Goal: Information Seeking & Learning: Learn about a topic

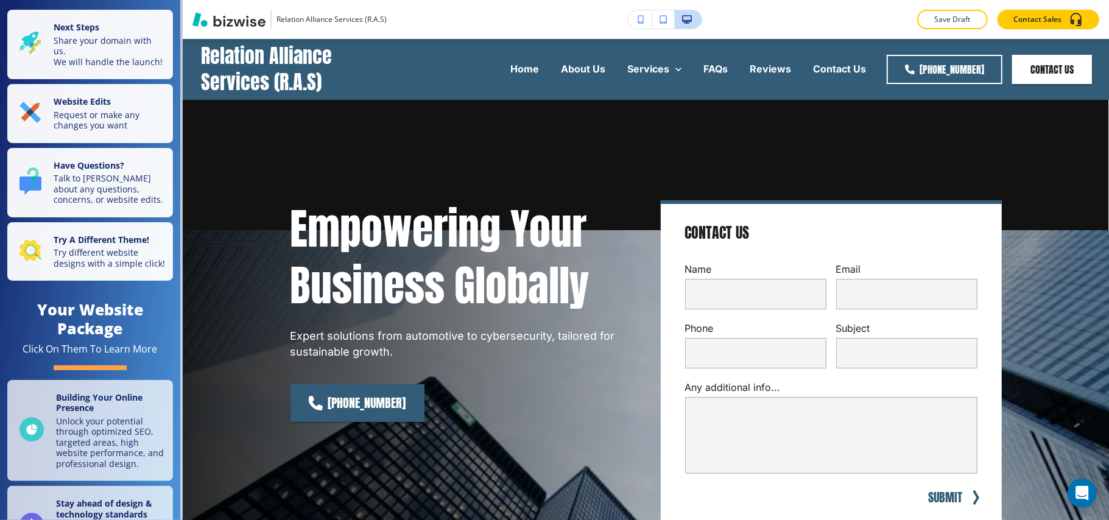
scroll to position [649, 0]
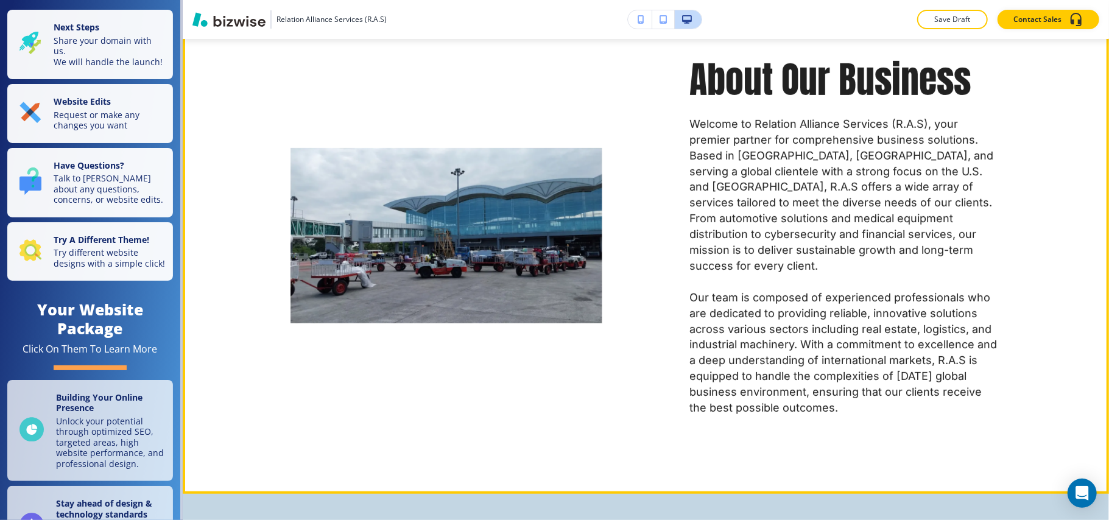
drag, startPoint x: 1095, startPoint y: 91, endPoint x: 1095, endPoint y: 52, distance: 38.4
click at [1095, 52] on div "About Our Business Welcome to Relation Alliance Services (R.A.S), your premier …" at bounding box center [646, 235] width 926 height 517
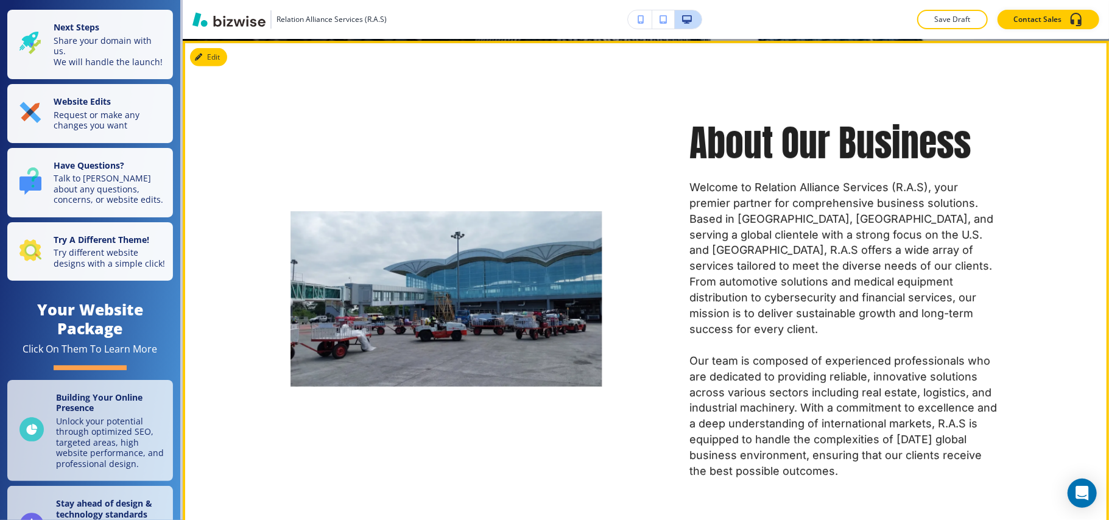
scroll to position [487, 0]
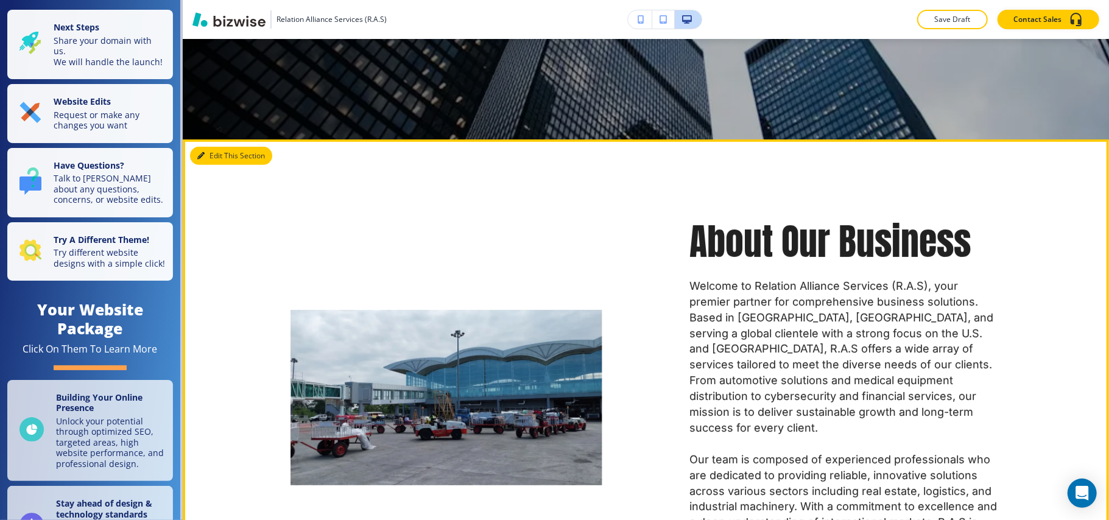
click at [208, 156] on button "Edit This Section" at bounding box center [231, 156] width 82 height 18
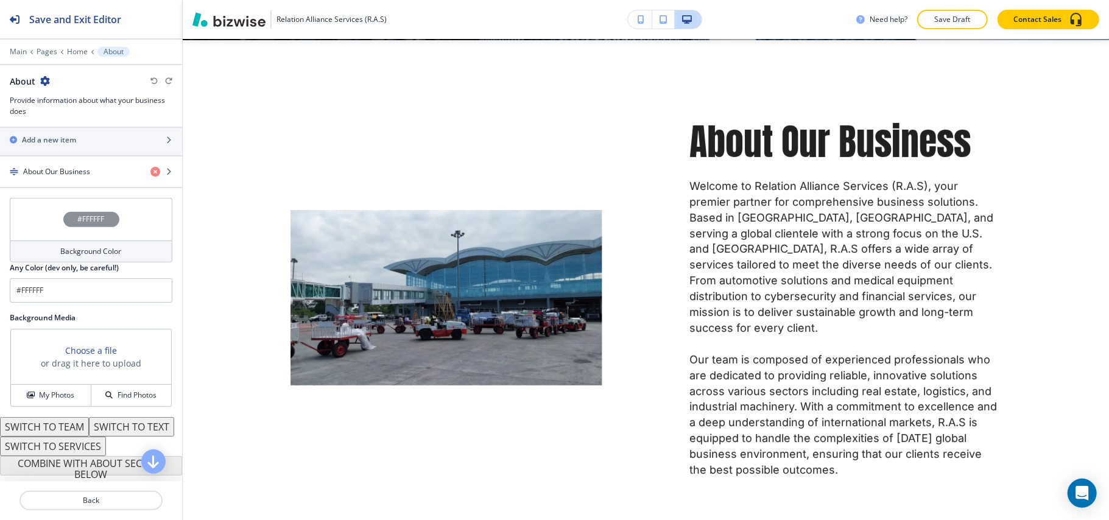
scroll to position [476, 0]
click at [69, 166] on h4 "About Our Business" at bounding box center [56, 171] width 67 height 11
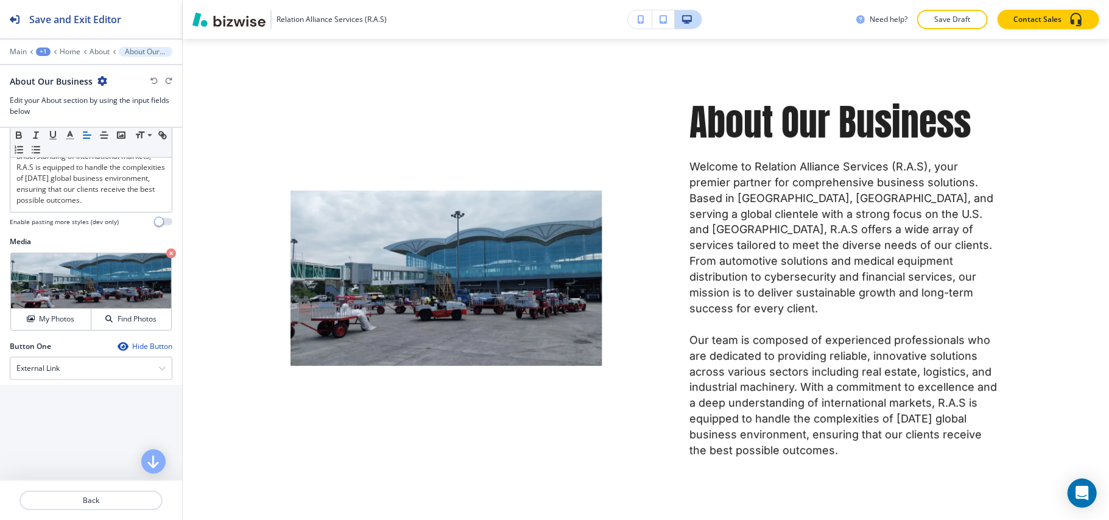
scroll to position [487, 0]
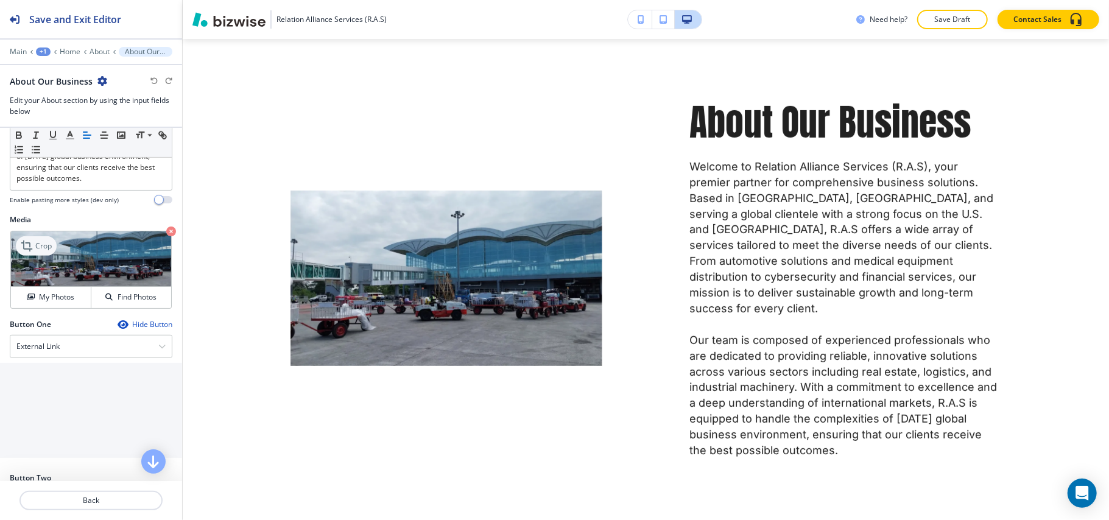
click at [29, 245] on icon at bounding box center [28, 246] width 15 height 15
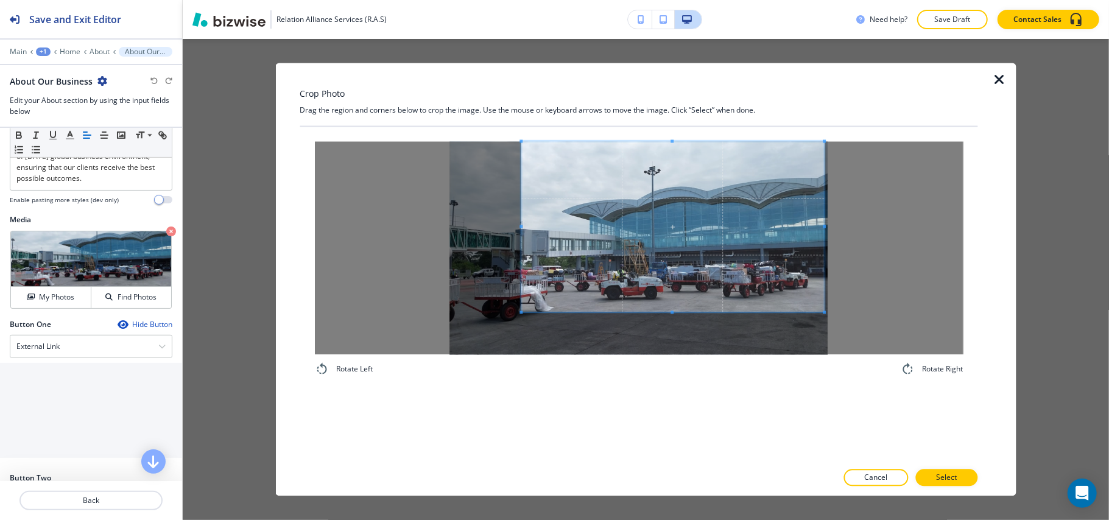
click at [677, 215] on span at bounding box center [672, 227] width 303 height 171
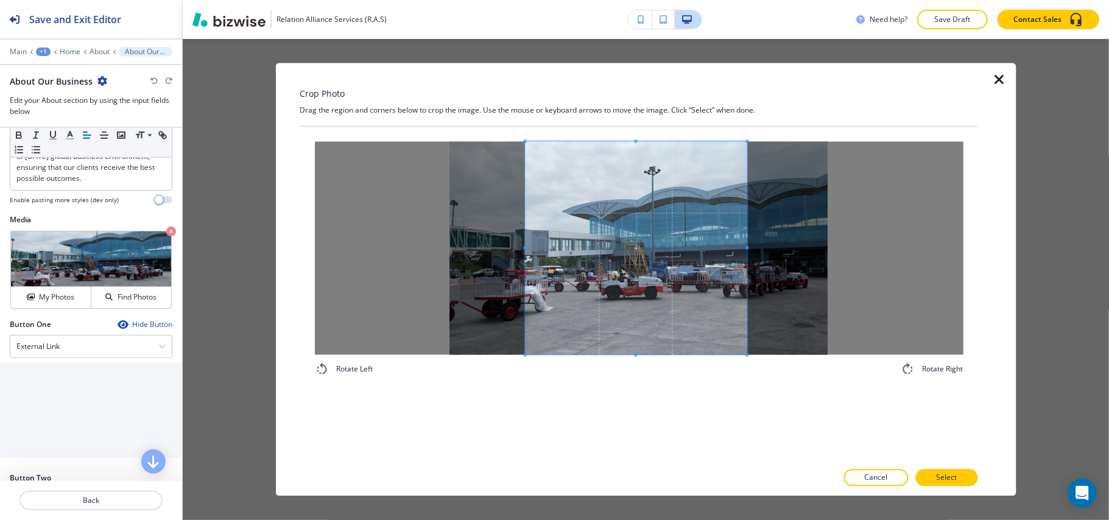
click at [742, 380] on div "Rotate Left Rotate Right" at bounding box center [639, 259] width 678 height 264
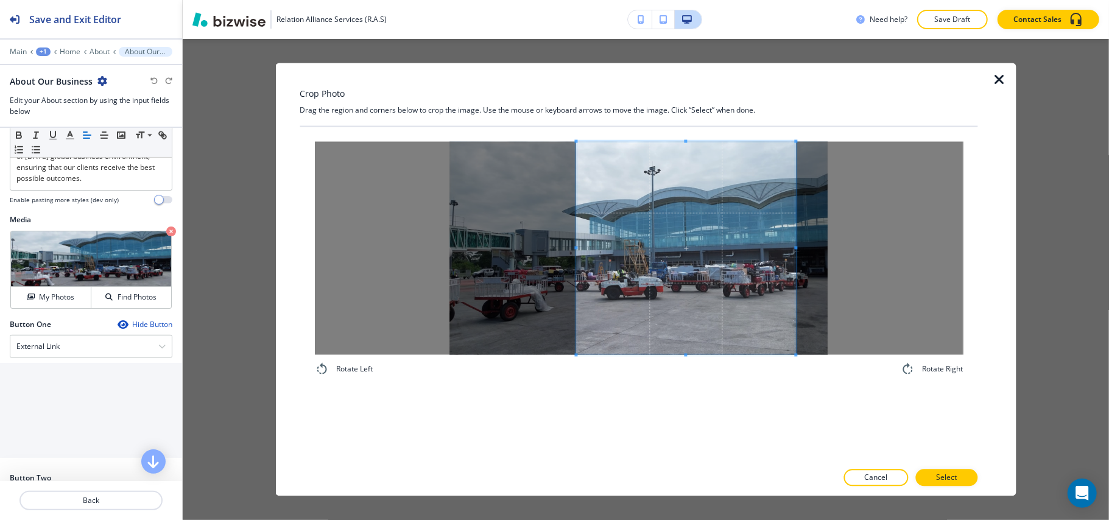
click at [765, 328] on span at bounding box center [685, 248] width 219 height 213
click at [937, 476] on p "Select" at bounding box center [946, 478] width 21 height 11
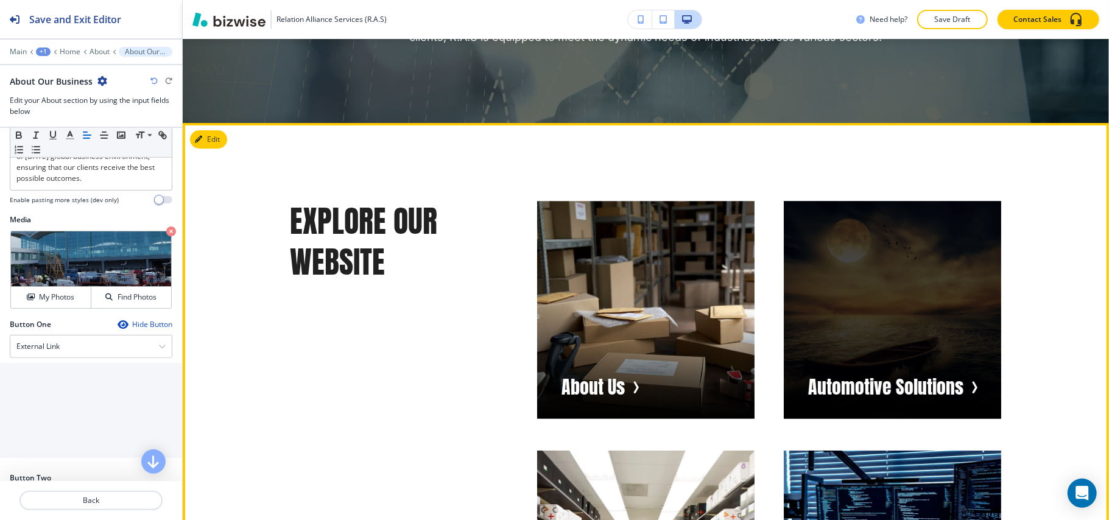
scroll to position [3287, 0]
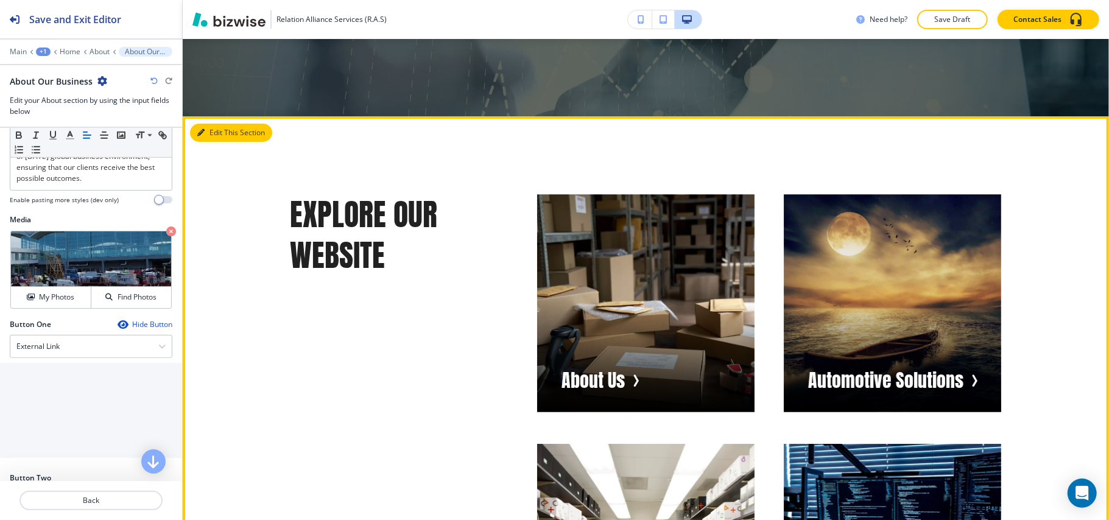
click at [217, 124] on button "Edit This Section" at bounding box center [231, 133] width 82 height 18
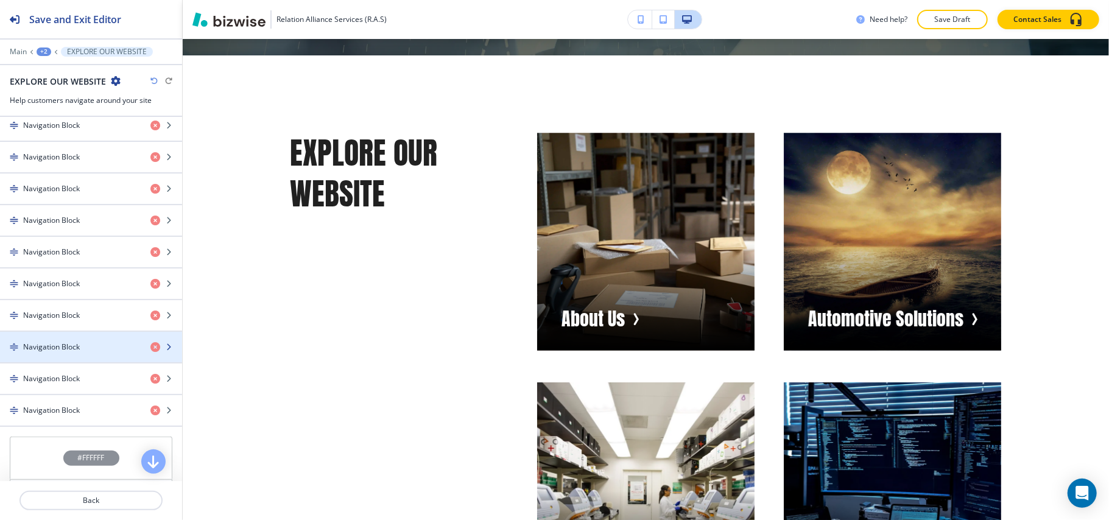
scroll to position [568, 0]
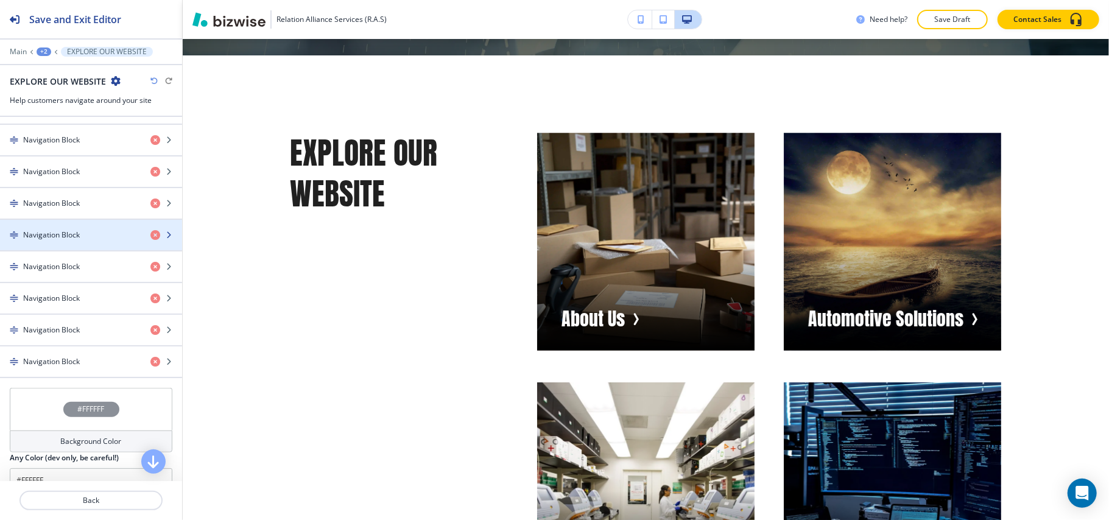
click at [77, 250] on div "button" at bounding box center [91, 246] width 182 height 10
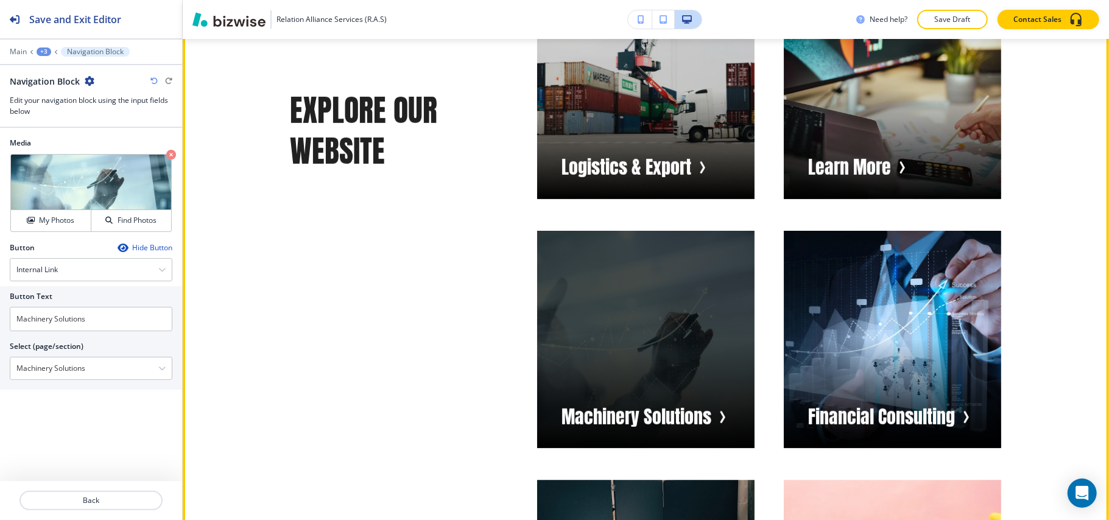
scroll to position [4242, 0]
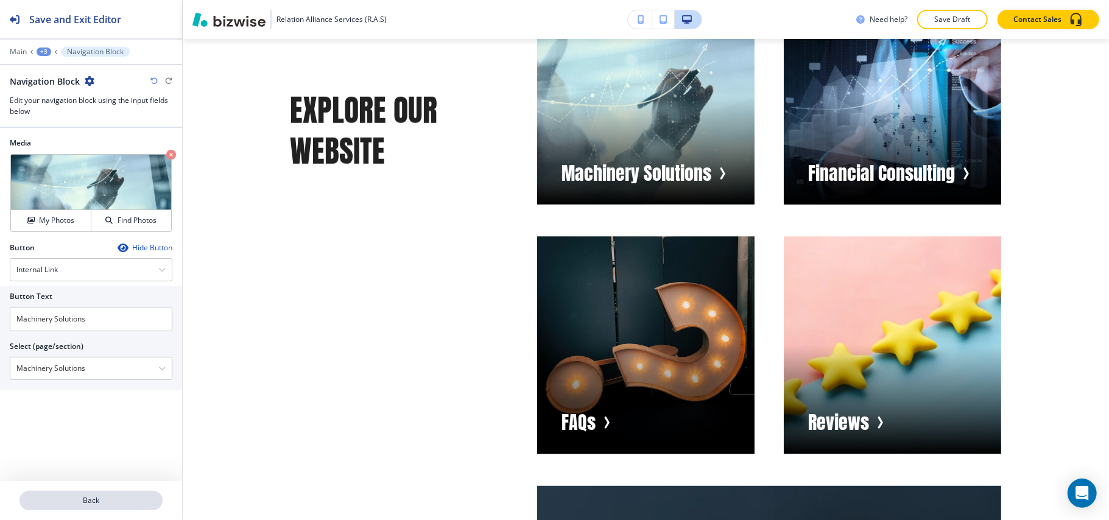
click at [83, 500] on p "Back" at bounding box center [91, 500] width 141 height 11
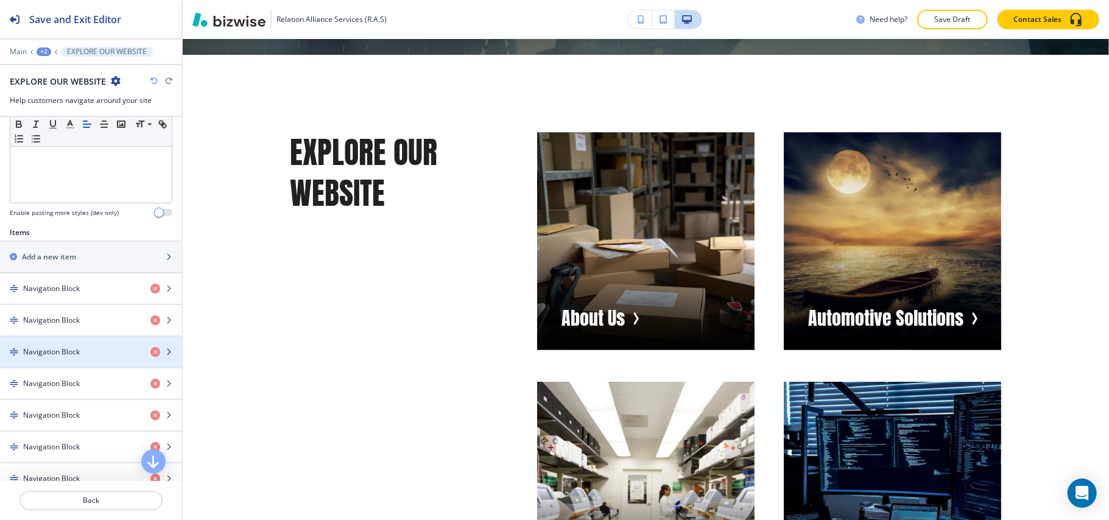
scroll to position [568, 0]
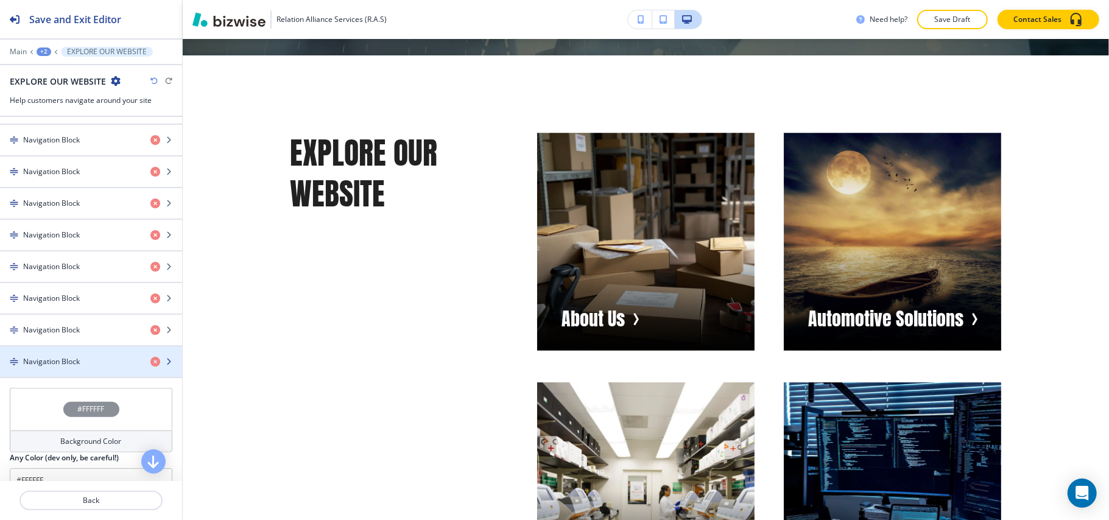
click at [60, 367] on h4 "Navigation Block" at bounding box center [51, 361] width 57 height 11
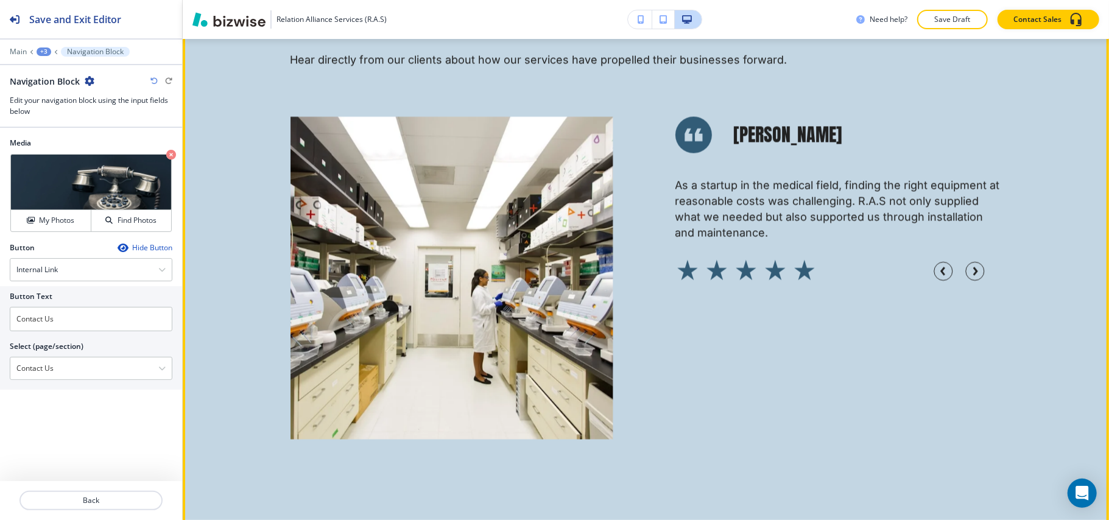
scroll to position [4973, 0]
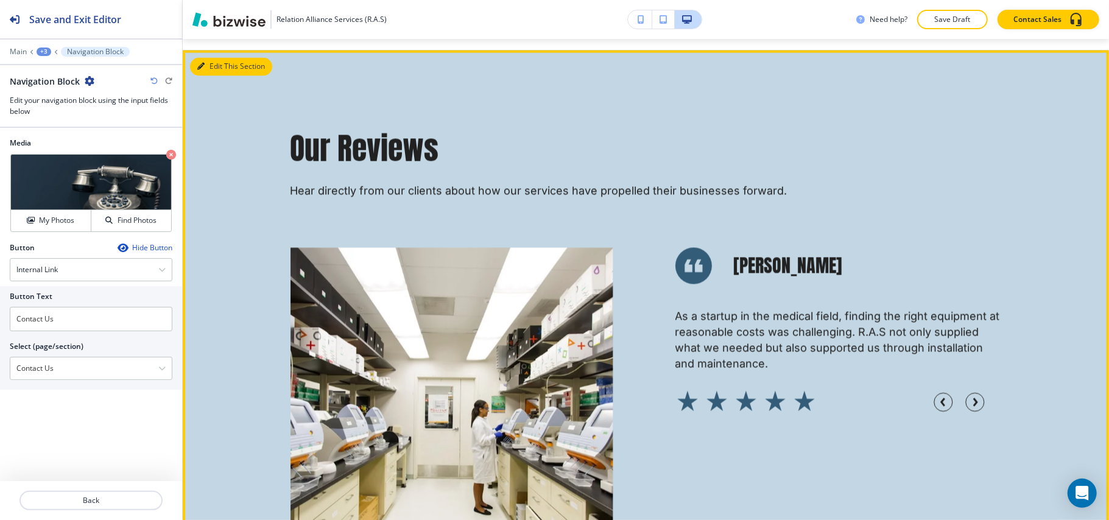
click at [225, 58] on button "Edit This Section" at bounding box center [231, 67] width 82 height 18
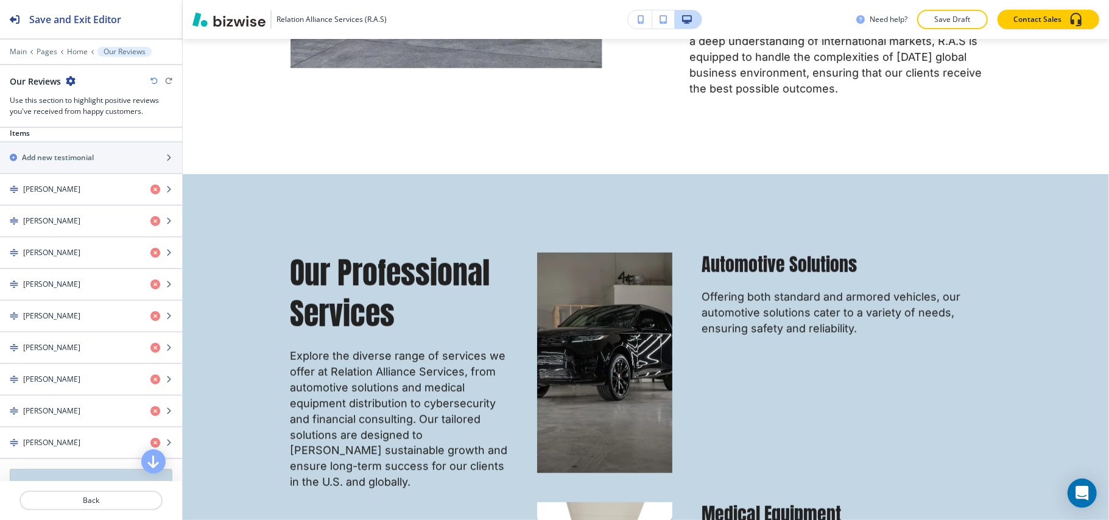
scroll to position [0, 0]
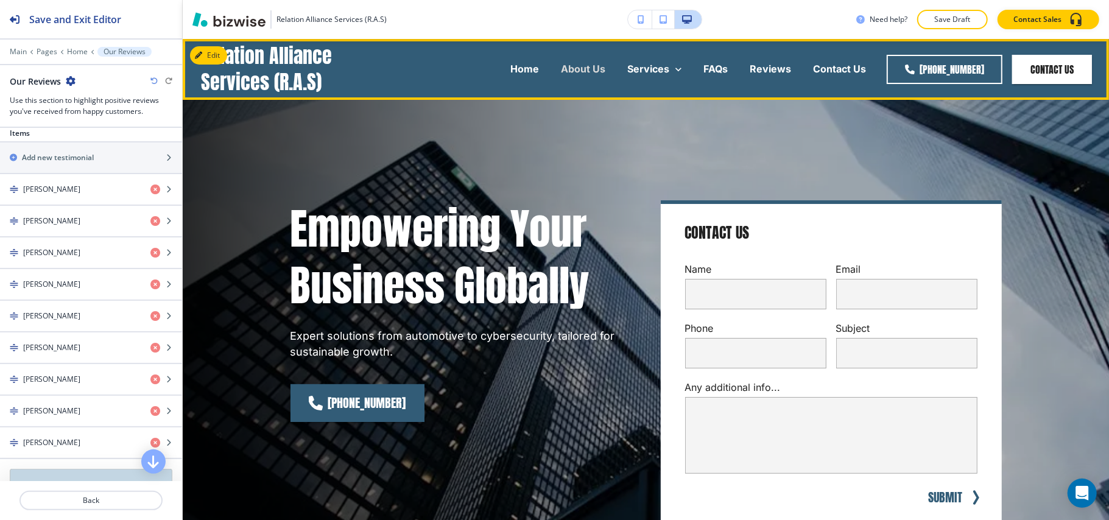
click at [584, 68] on p "About Us" at bounding box center [583, 69] width 44 height 14
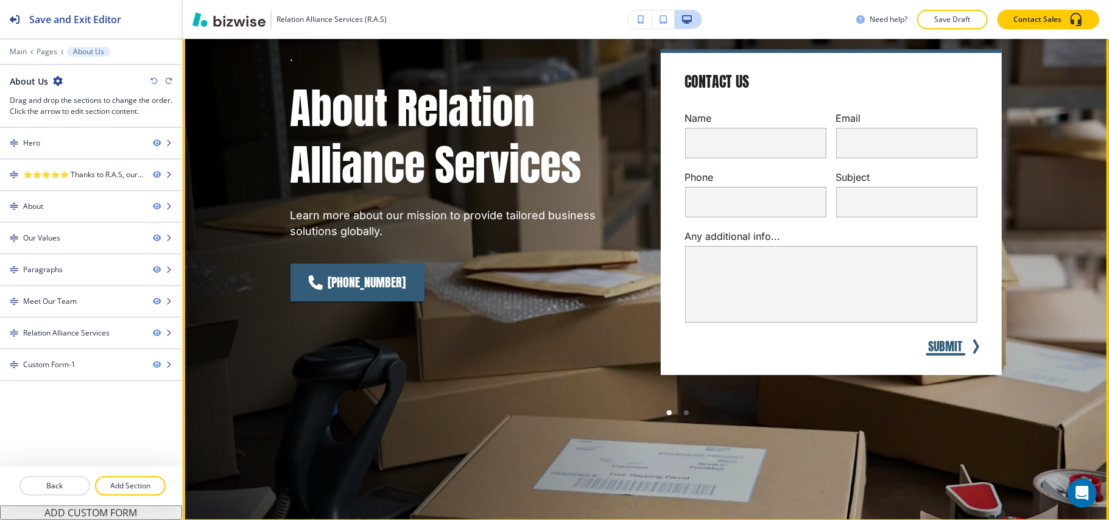
scroll to position [244, 0]
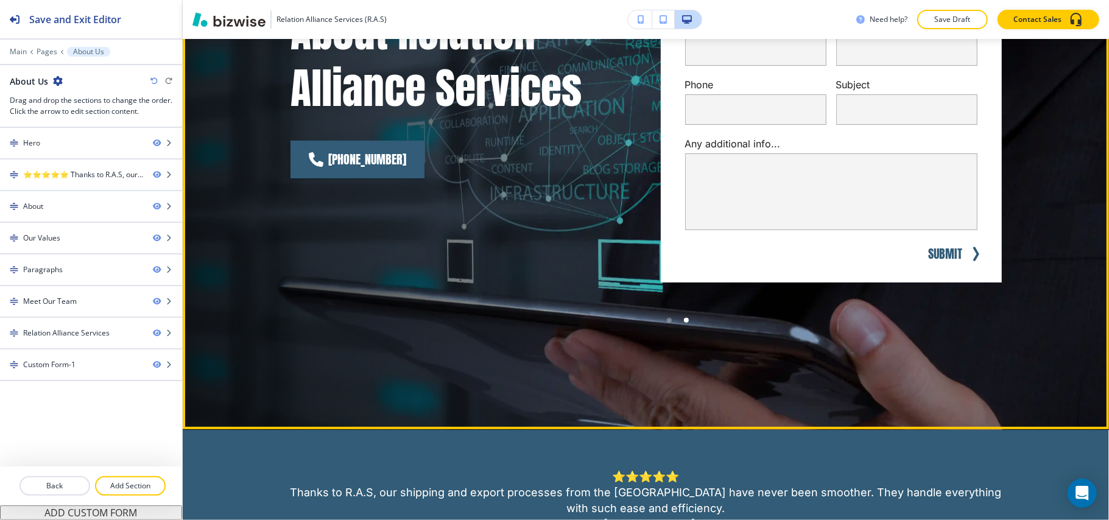
click at [683, 322] on div at bounding box center [686, 320] width 17 height 17
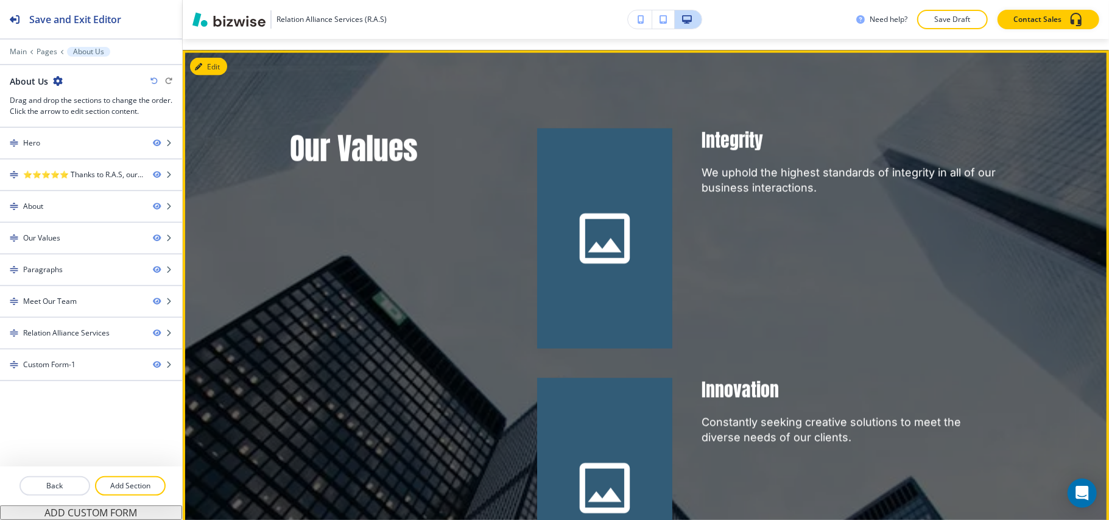
scroll to position [1218, 0]
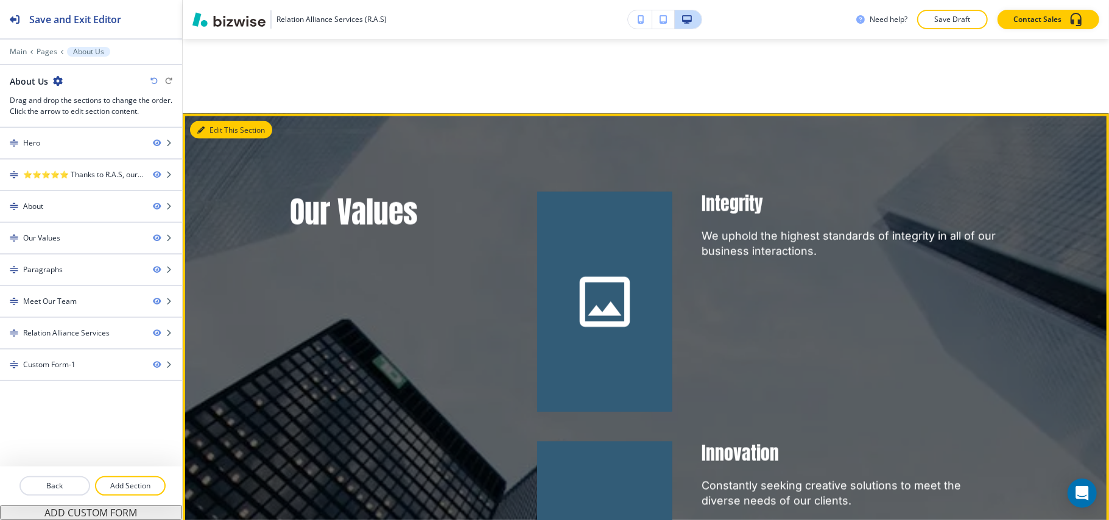
click at [216, 121] on button "Edit This Section" at bounding box center [231, 130] width 82 height 18
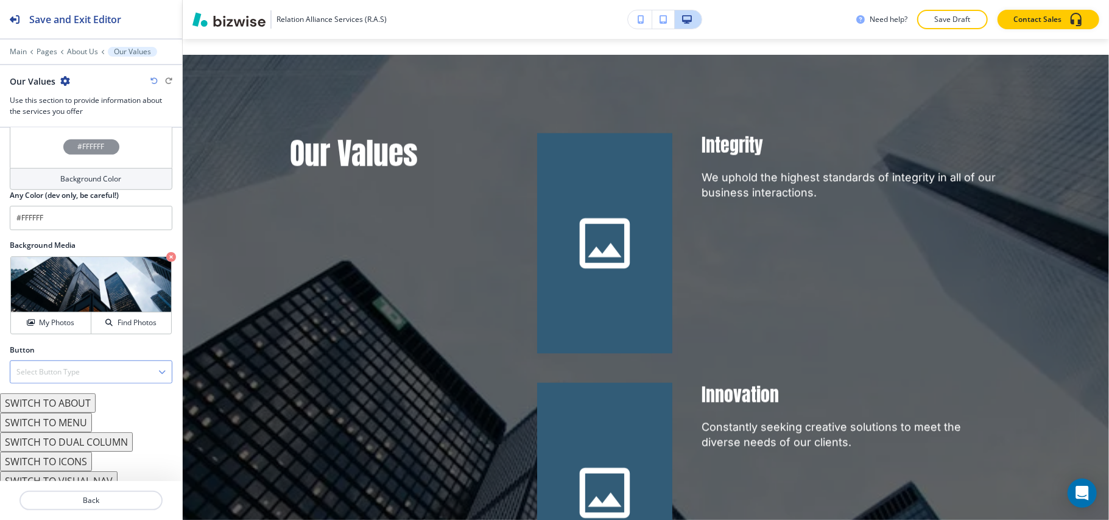
scroll to position [675, 0]
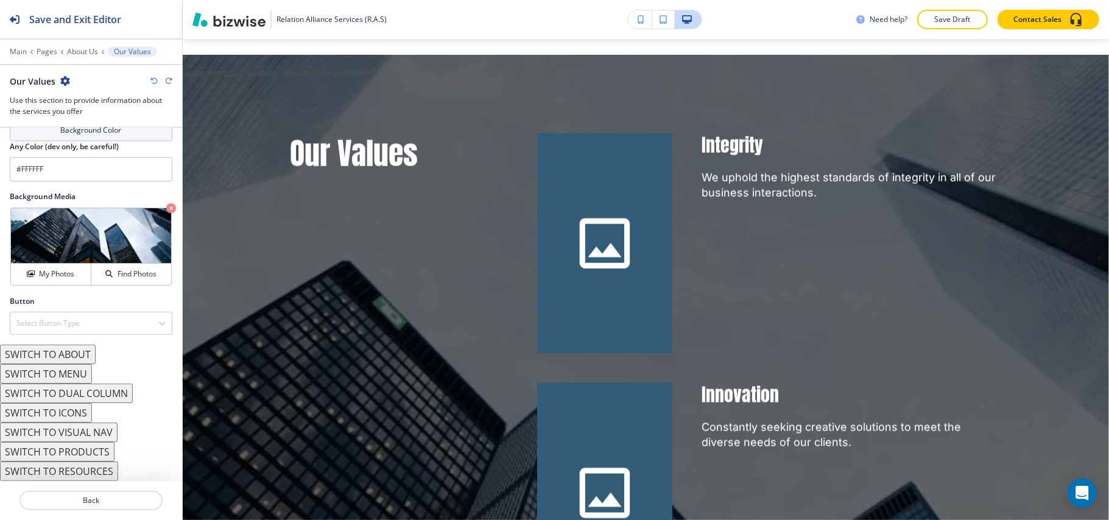
click at [62, 417] on button "SWITCH TO ICONS" at bounding box center [46, 412] width 92 height 19
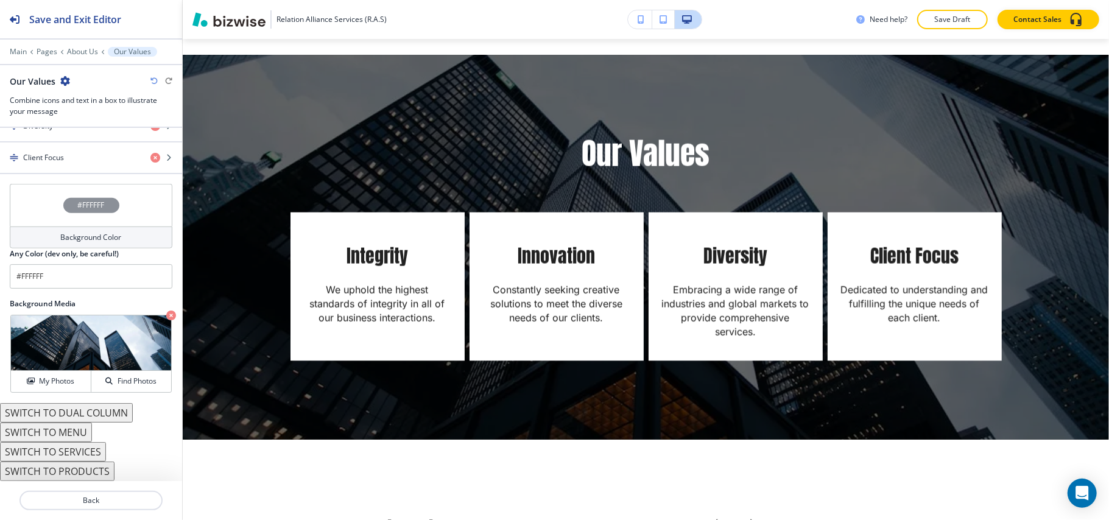
scroll to position [666, 0]
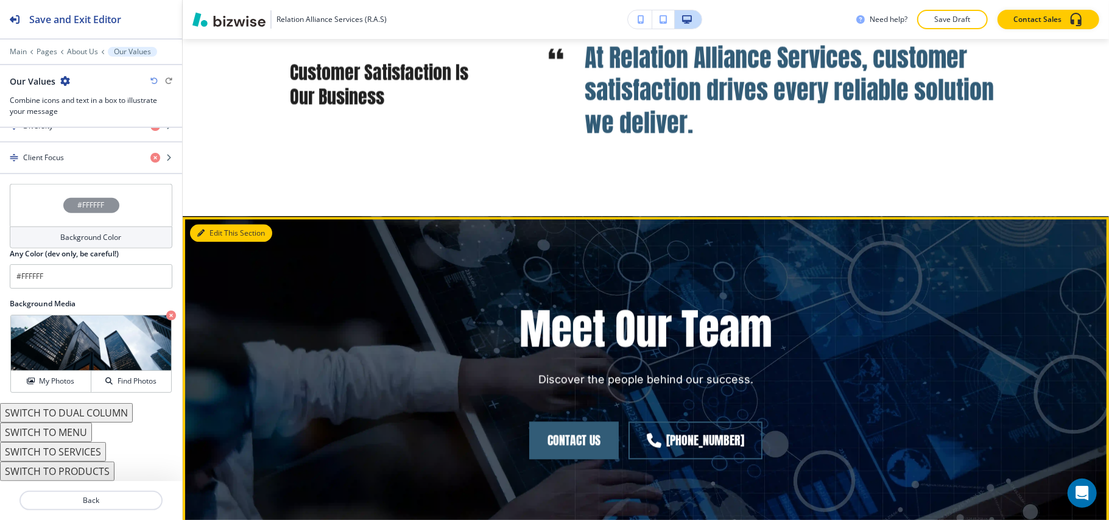
click at [210, 224] on button "Edit This Section" at bounding box center [231, 233] width 82 height 18
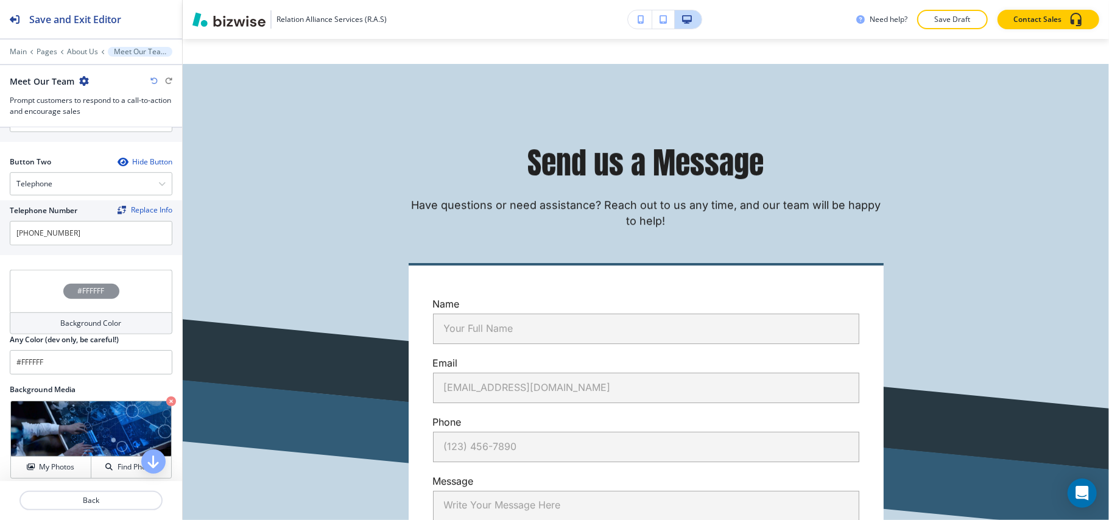
scroll to position [2976, 0]
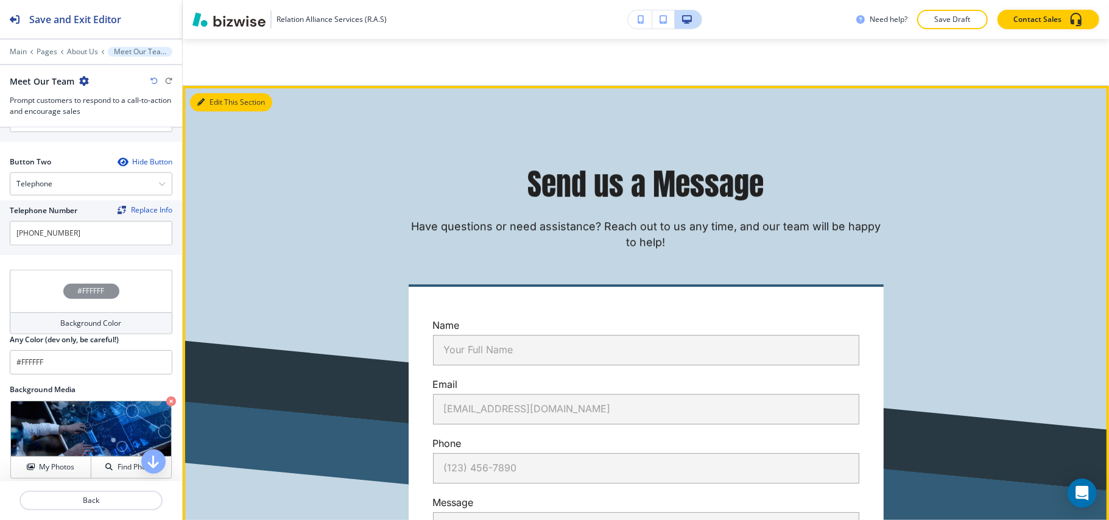
click at [220, 93] on button "Edit This Section" at bounding box center [231, 102] width 82 height 18
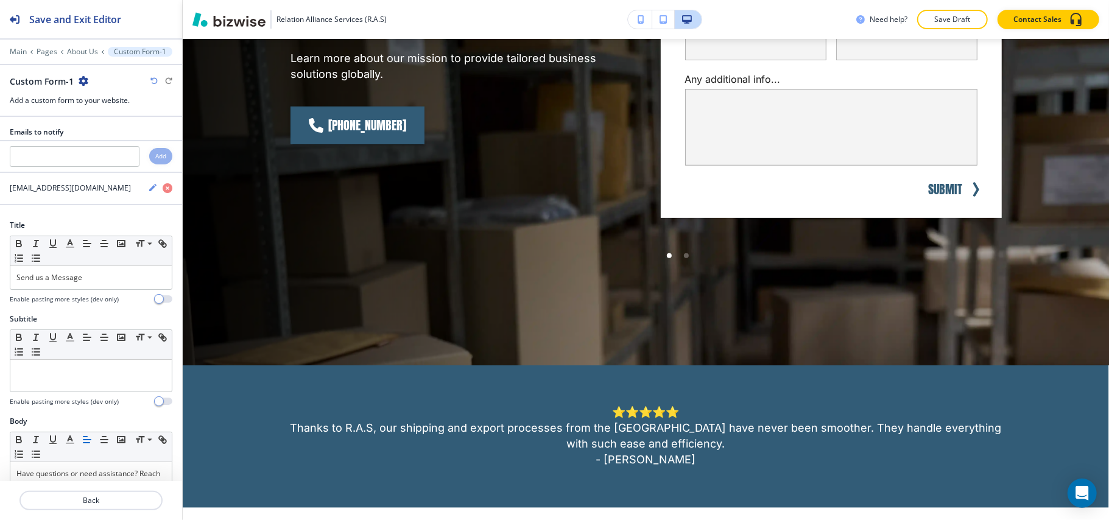
scroll to position [0, 0]
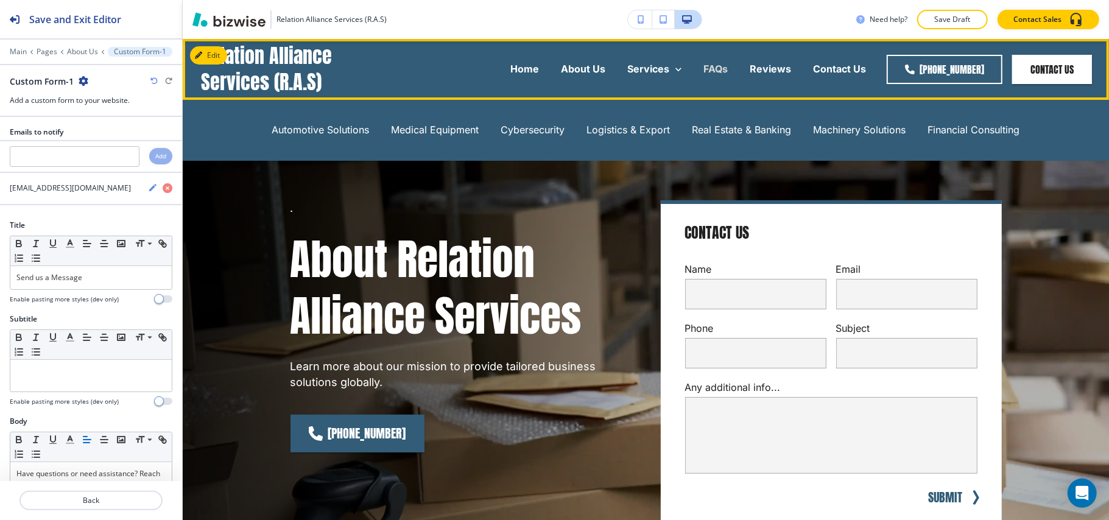
click at [719, 69] on p "FAQs" at bounding box center [716, 69] width 24 height 14
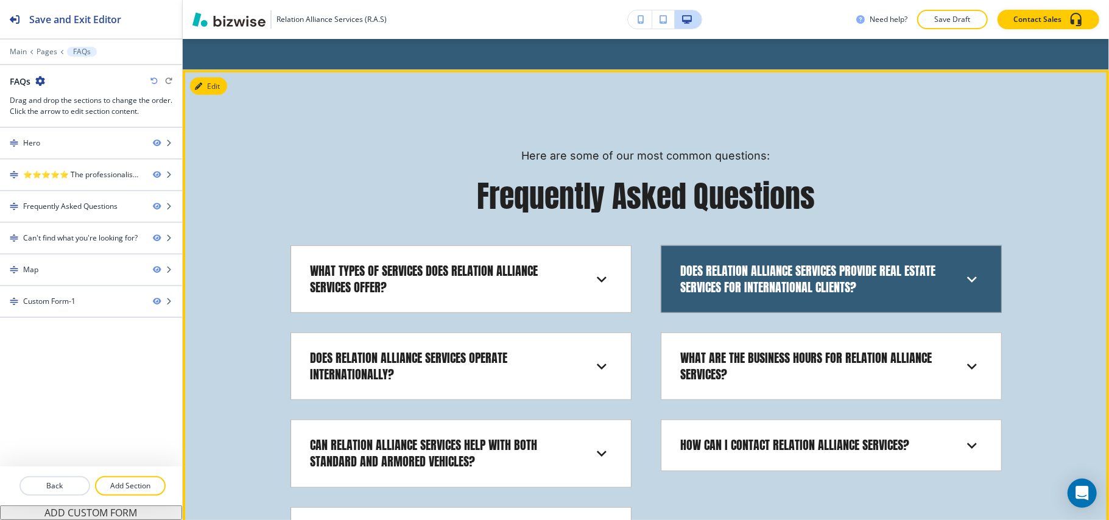
scroll to position [731, 0]
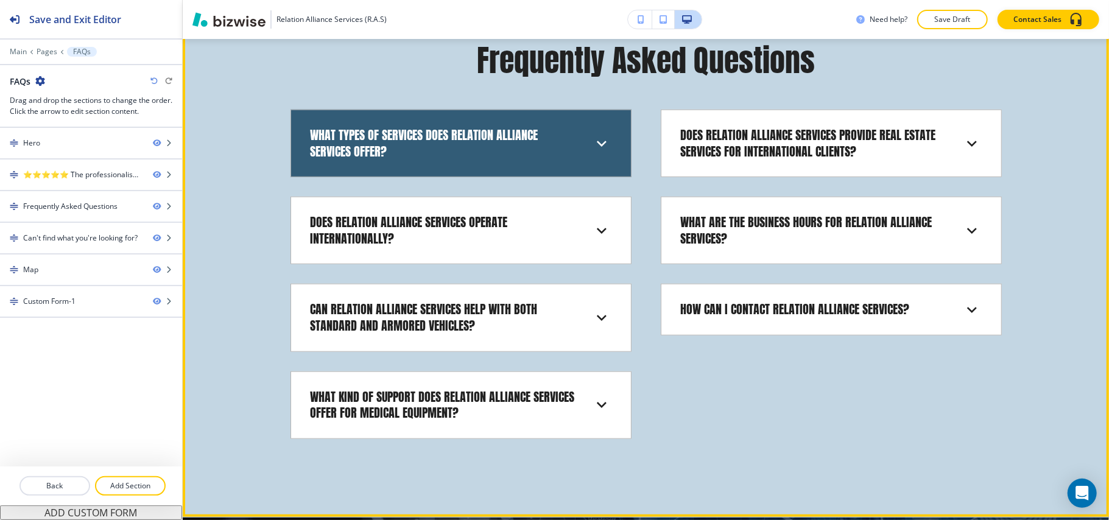
click at [481, 141] on h6 "What types of services does Relation Alliance Services offer?" at bounding box center [444, 143] width 267 height 32
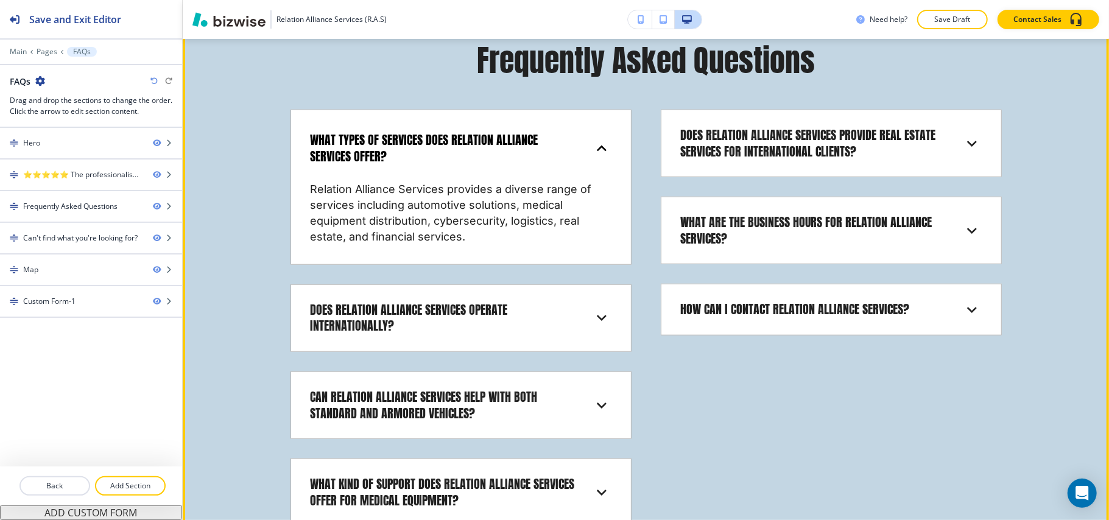
click at [481, 141] on h6 "What types of services does Relation Alliance Services offer?" at bounding box center [444, 148] width 267 height 32
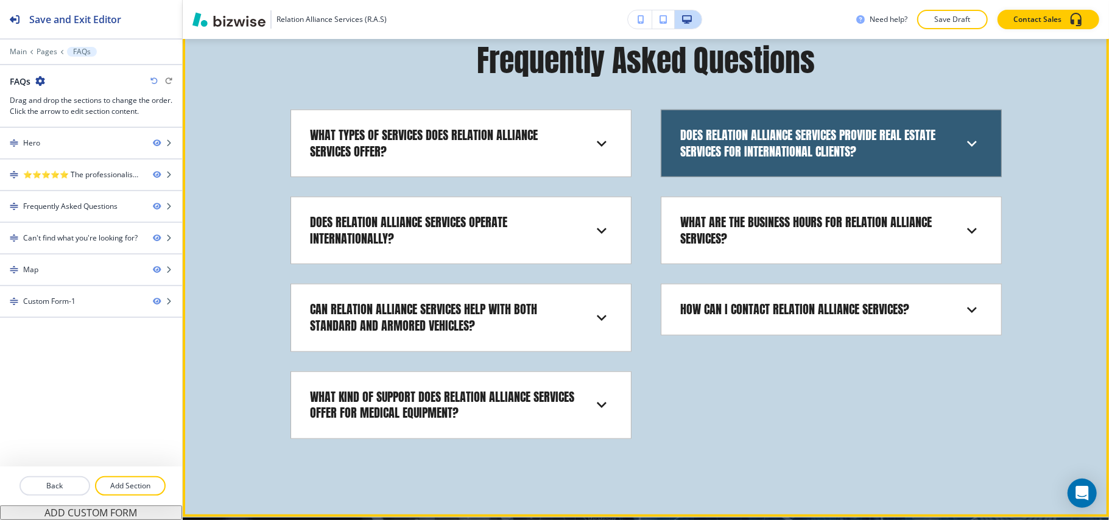
click at [882, 164] on div "Does Relation Alliance Services provide real estate services for international …" at bounding box center [831, 143] width 320 height 47
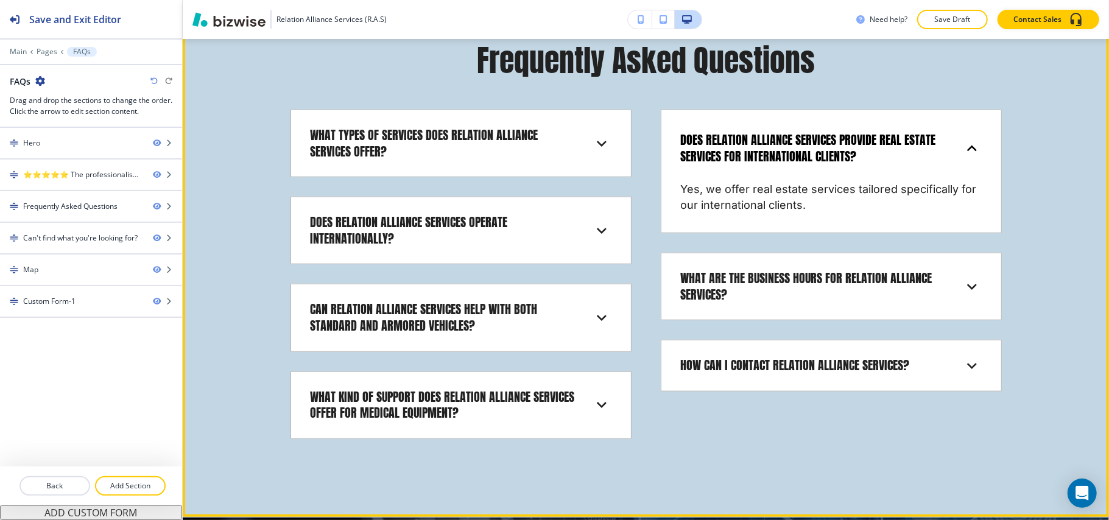
click at [882, 164] on div "Does Relation Alliance Services provide real estate services for international …" at bounding box center [831, 148] width 320 height 57
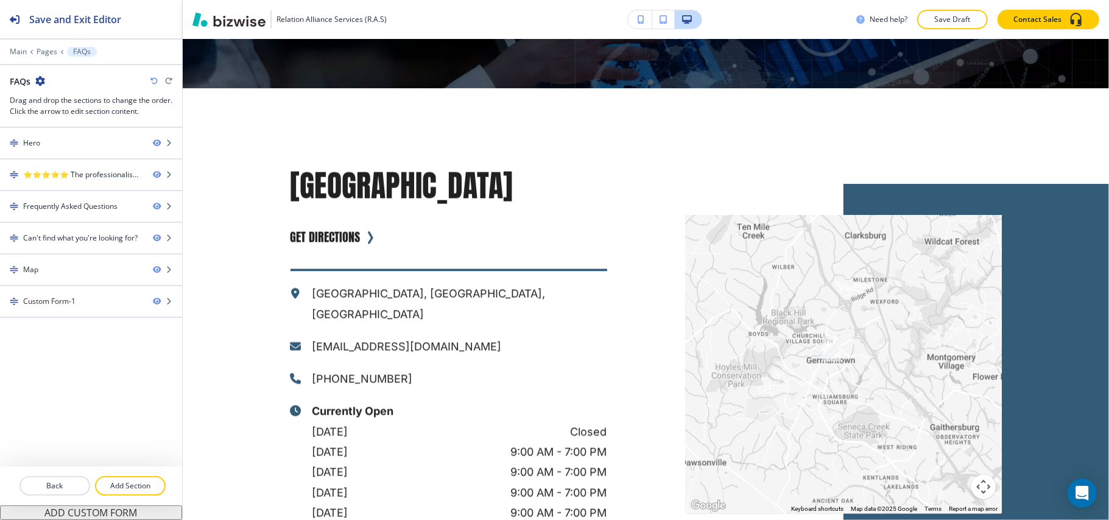
scroll to position [0, 0]
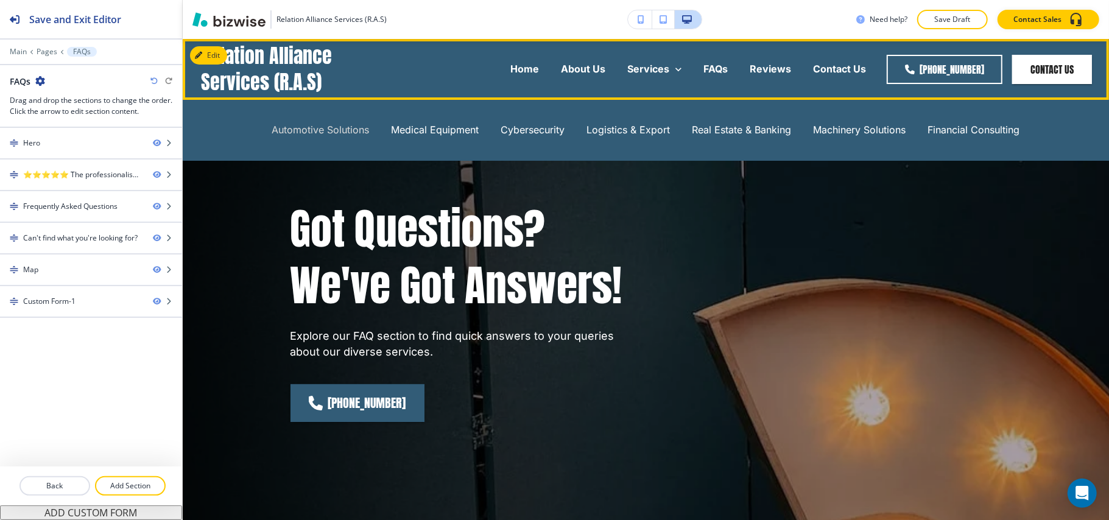
click at [325, 130] on p "Automotive Solutions" at bounding box center [320, 130] width 97 height 14
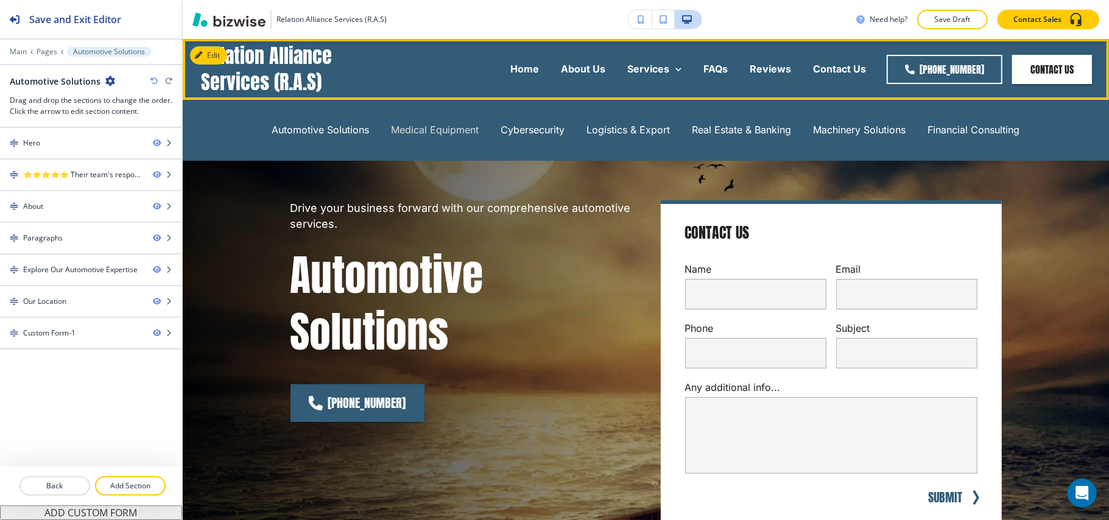
click at [445, 130] on p "Medical Equipment" at bounding box center [436, 130] width 88 height 14
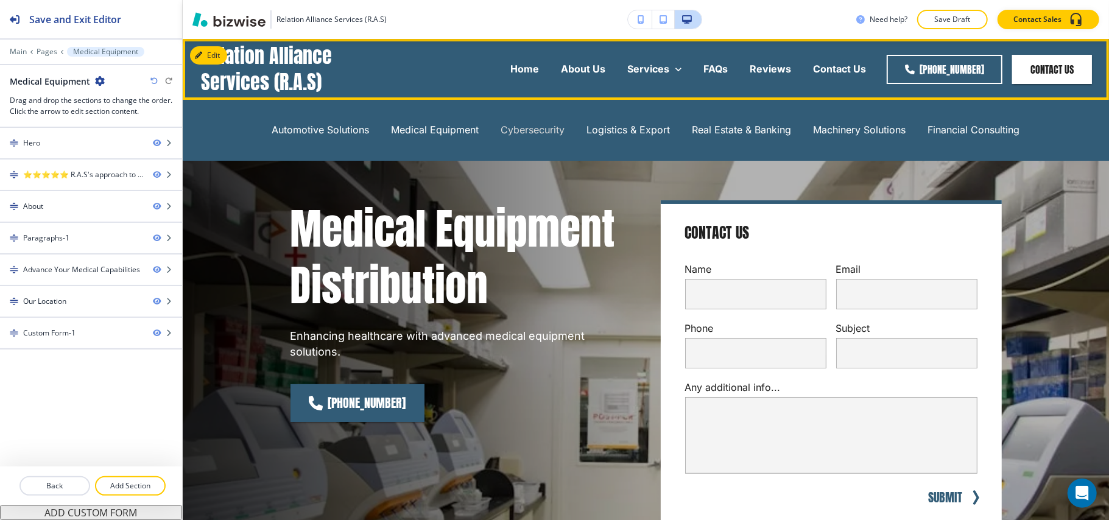
click at [523, 134] on p "Cybersecurity" at bounding box center [533, 130] width 64 height 14
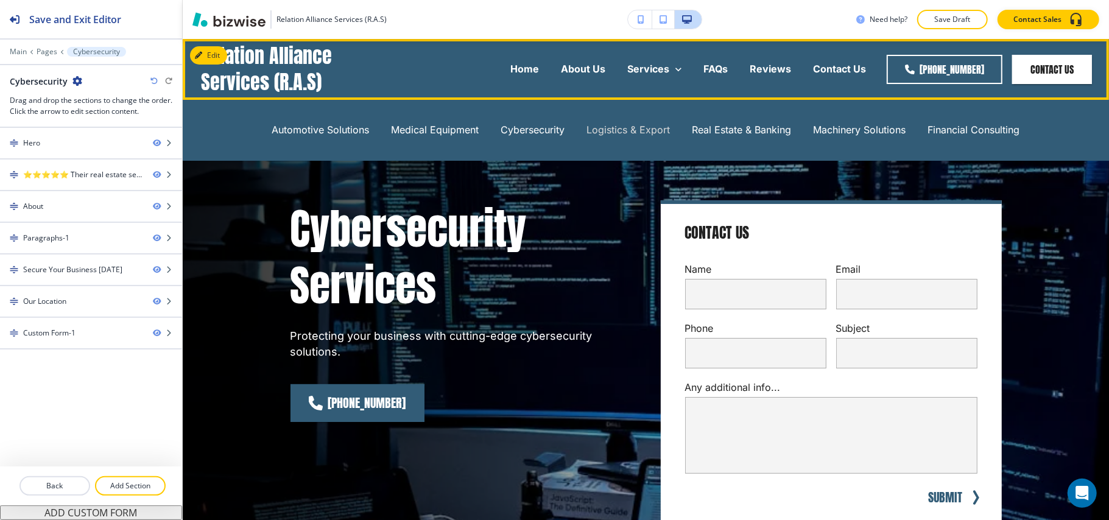
click at [627, 129] on p "Logistics & Export" at bounding box center [628, 130] width 83 height 14
